Goal: Transaction & Acquisition: Obtain resource

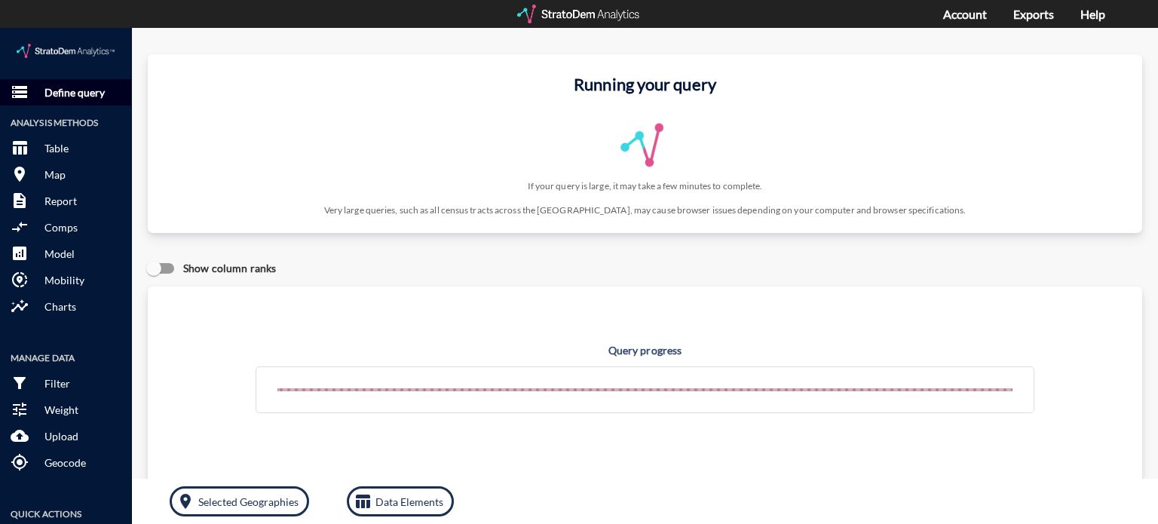
click p "Define query"
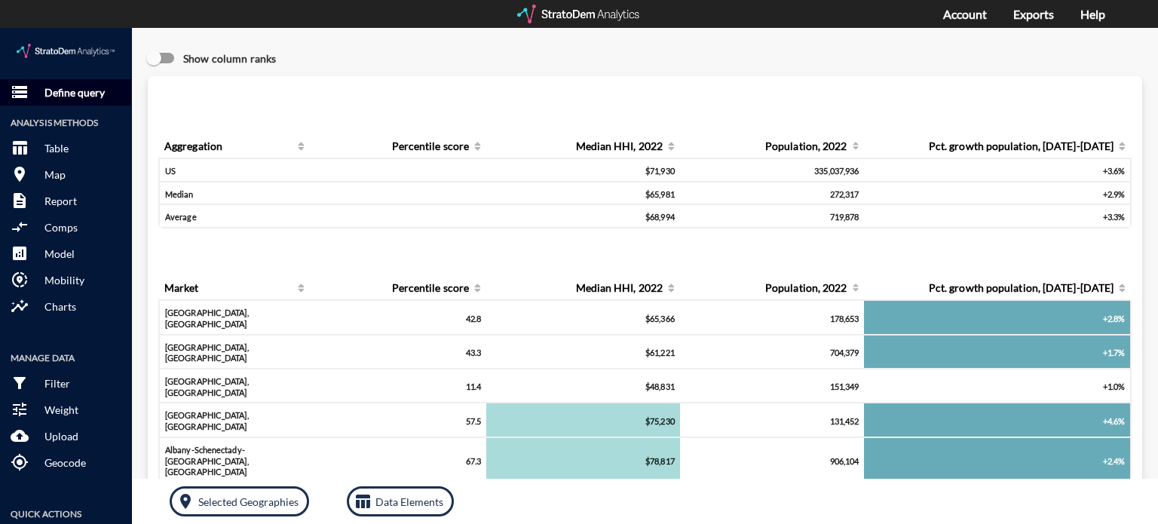
click p "Define query"
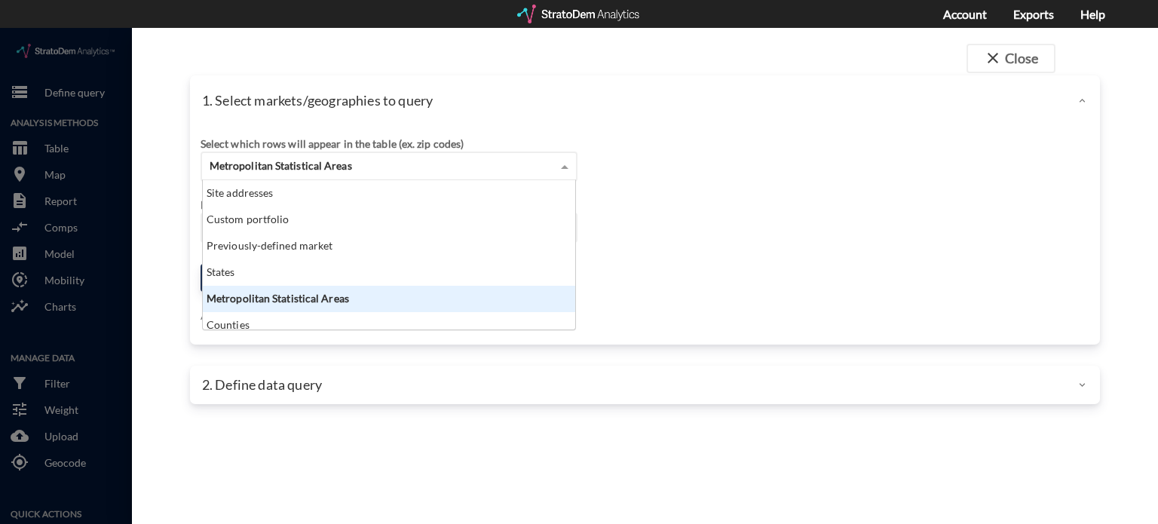
click div "Metropolitan Statistical Areas"
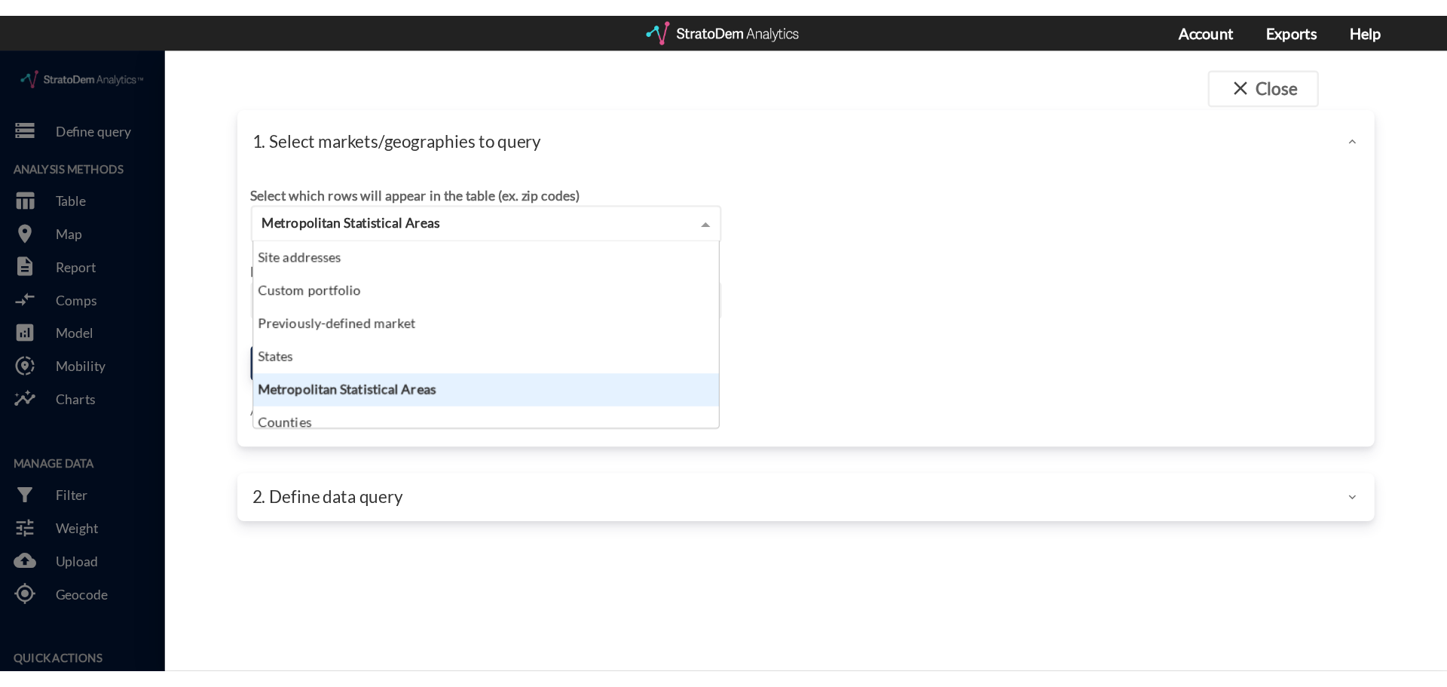
scroll to position [137, 364]
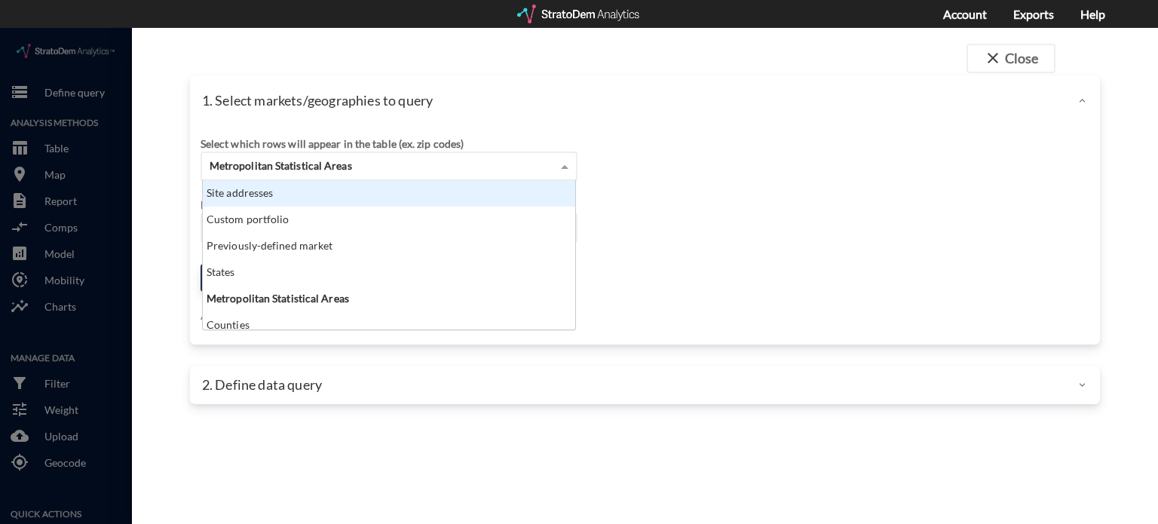
click div "Site addresses"
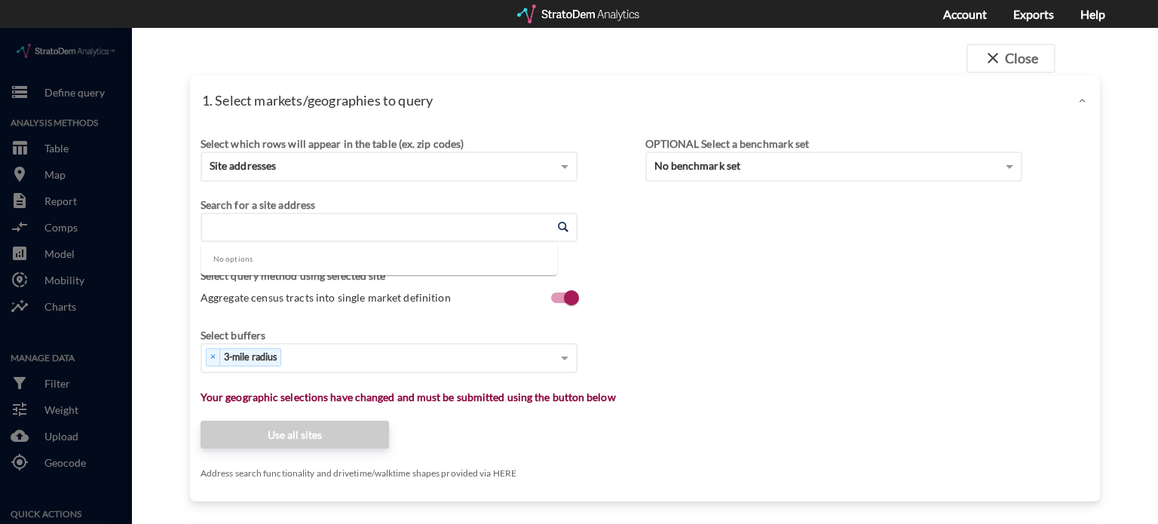
click input "Enter an address"
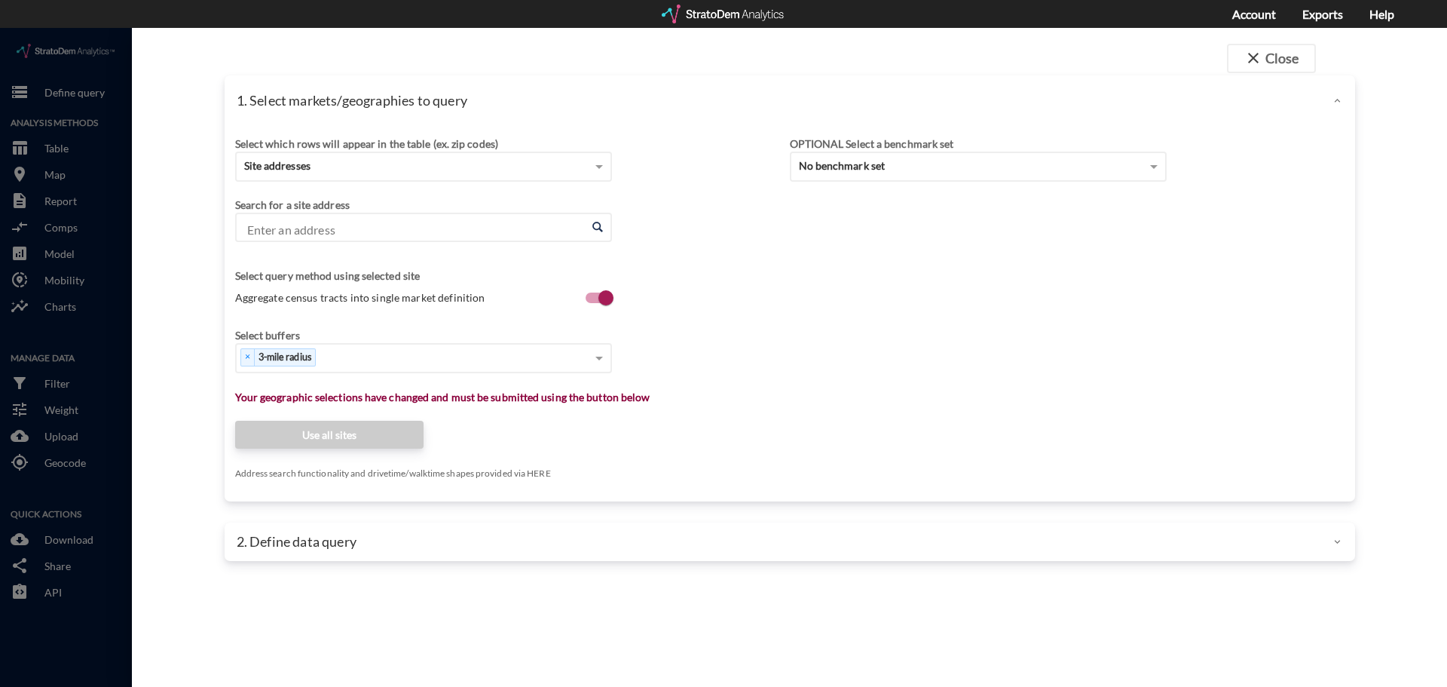
click input "Enter an address"
paste input "6502 East Brown Road, Mesa, Arizona, 85205"
click li "6502 E Brown Rd, Mesa, Arizona"
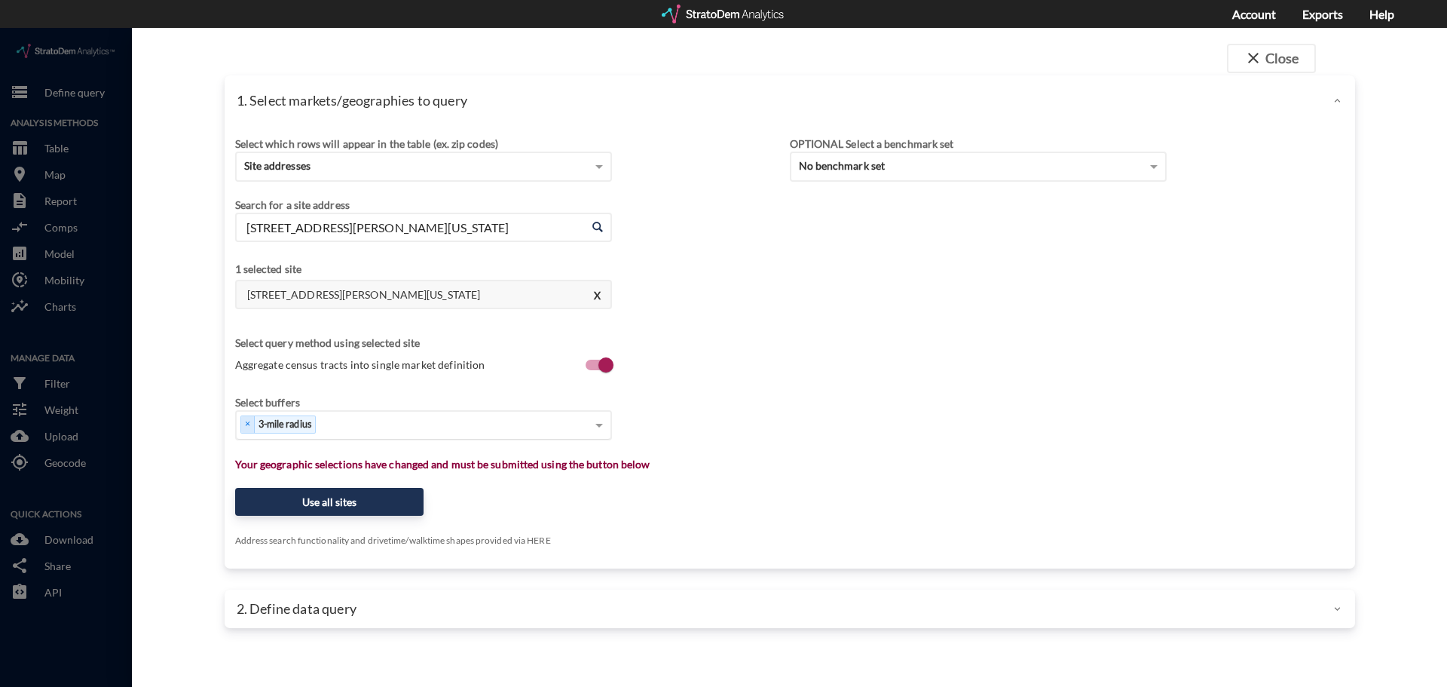
type input "6502 E Brown Rd, Mesa, Arizona"
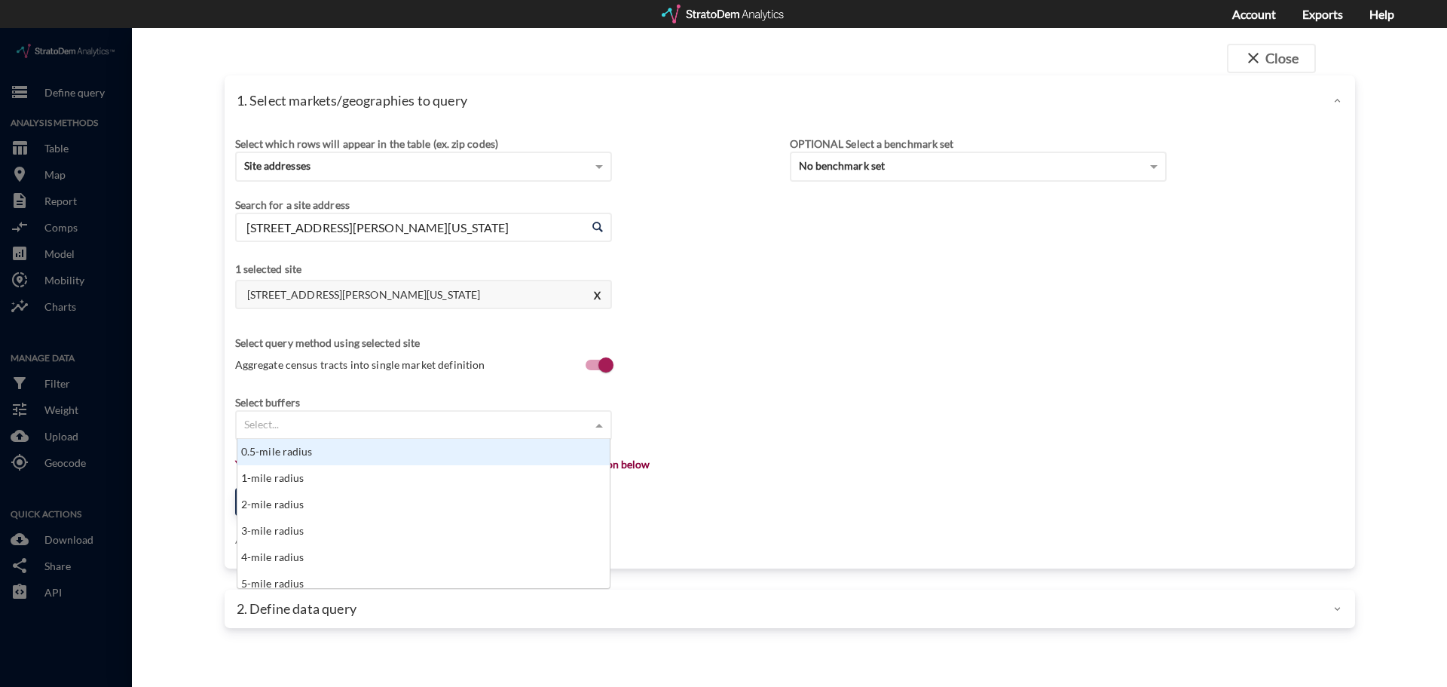
click div "Select..."
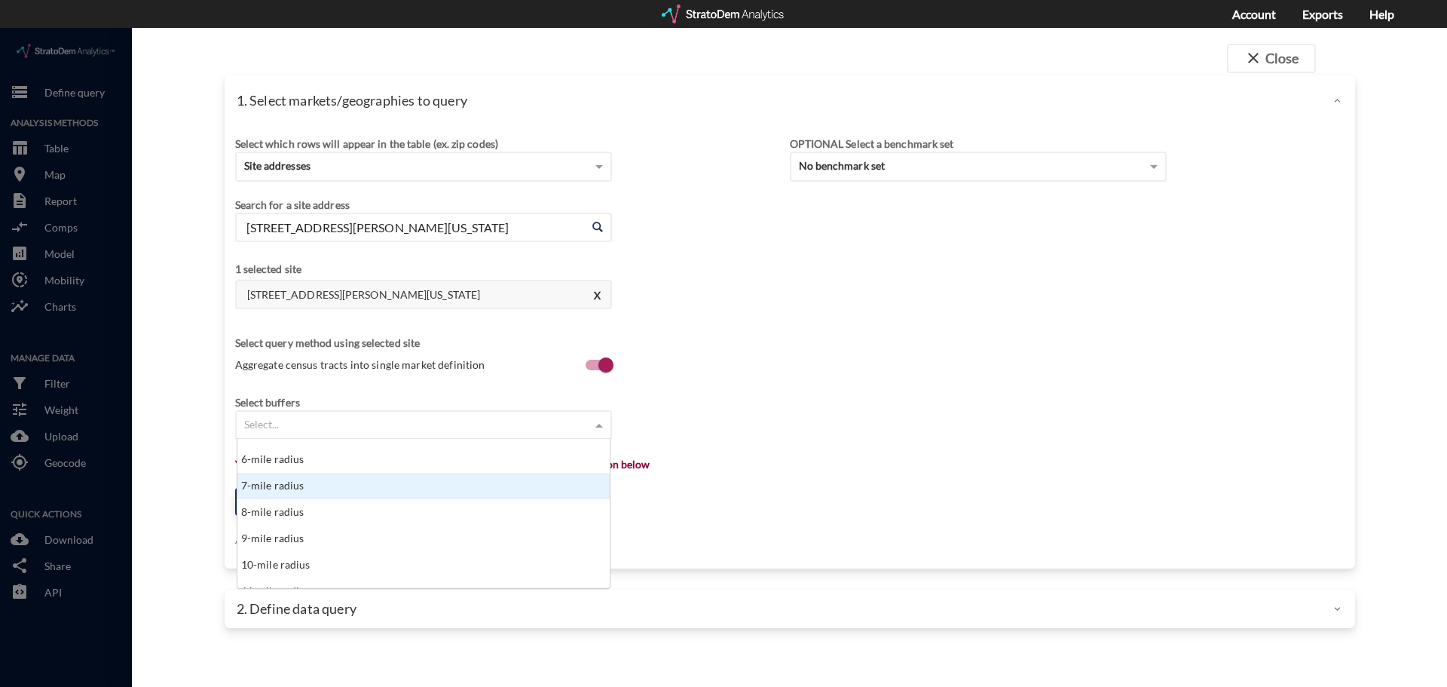
click div "7-mile radius"
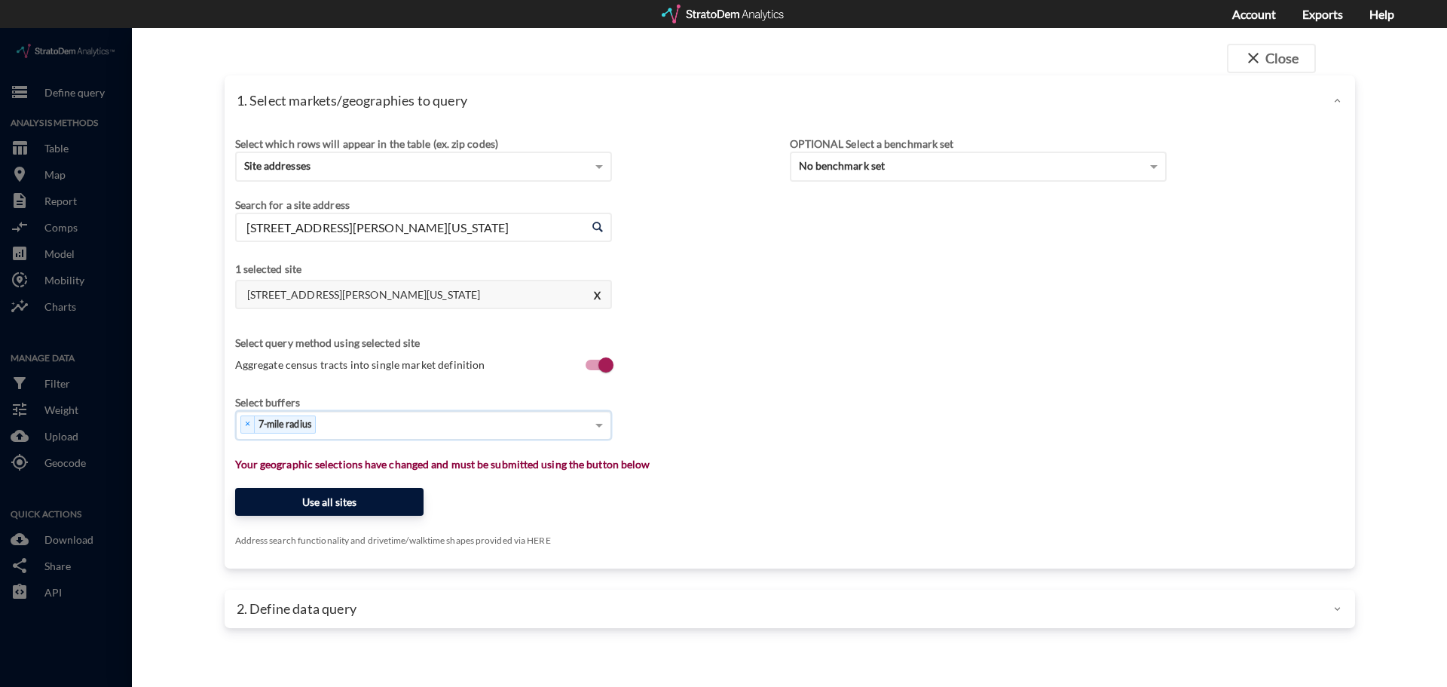
click button "Use all sites"
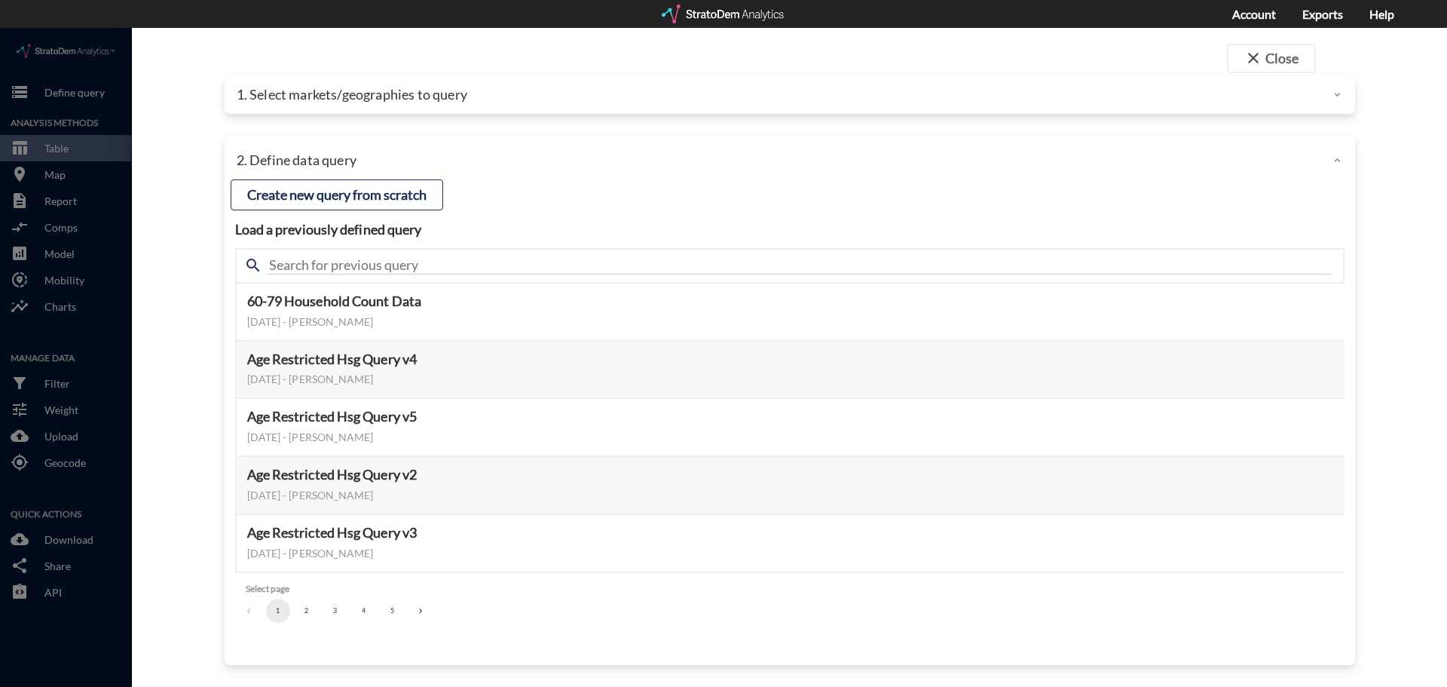
click button "3"
click button "2"
click button "Select this query"
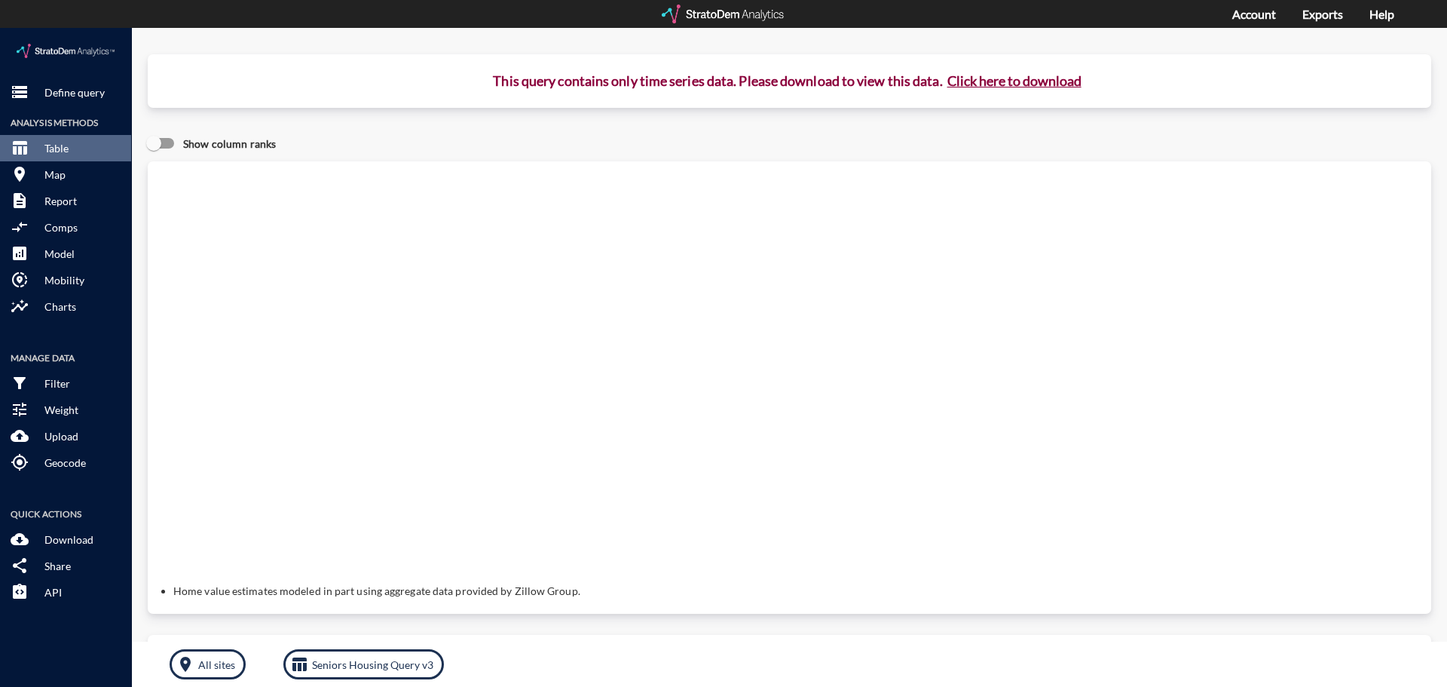
click button "Click here to download"
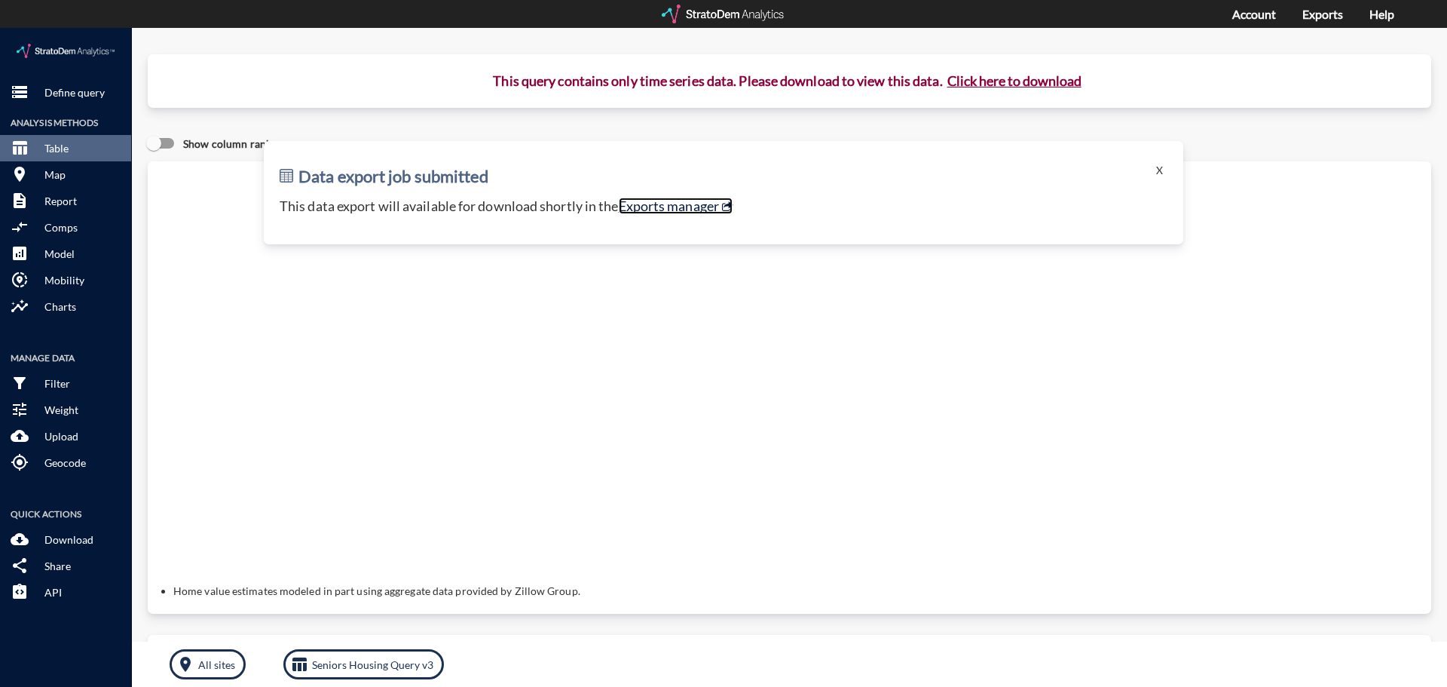
click link "Exports manager"
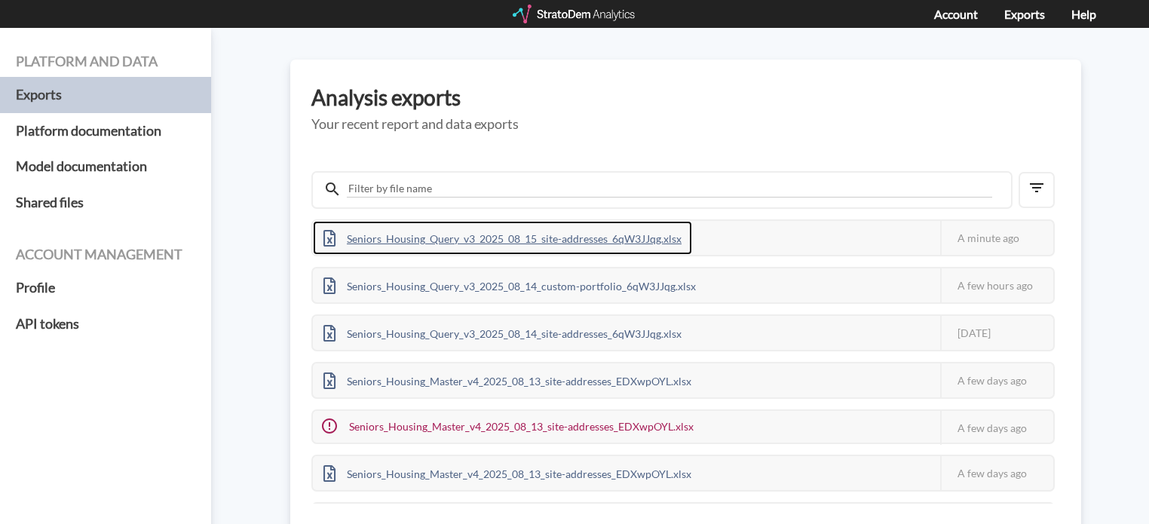
click at [428, 242] on div "Seniors_Housing_Query_v3_2025_08_15_site-addresses_6qW3JJqg.xlsx" at bounding box center [502, 238] width 379 height 34
